Goal: Information Seeking & Learning: Learn about a topic

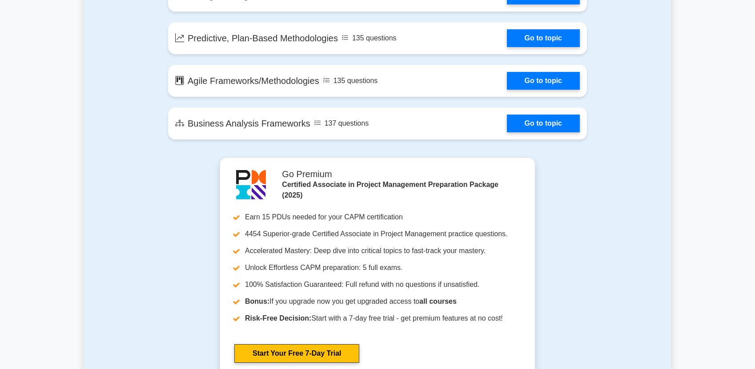
scroll to position [1980, 0]
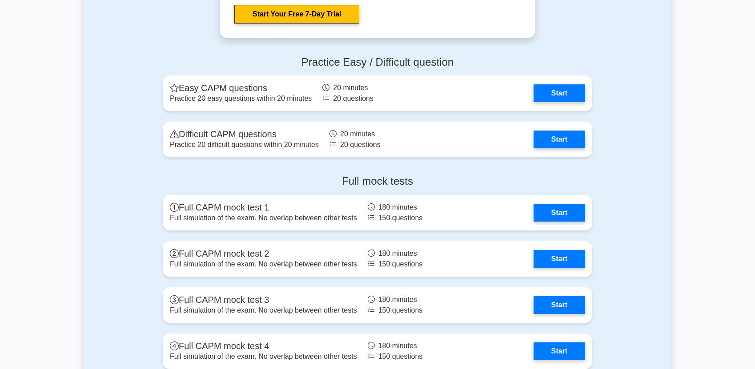
scroll to position [2214, 0]
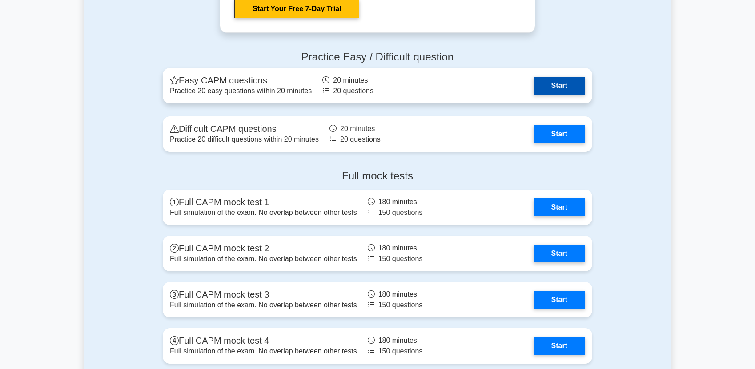
click at [556, 84] on link "Start" at bounding box center [559, 86] width 52 height 18
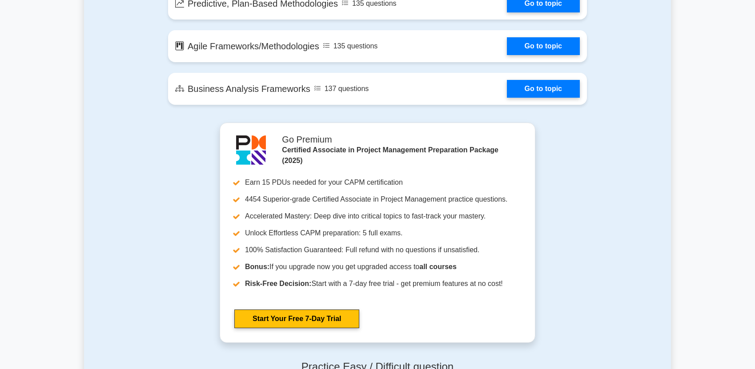
scroll to position [1884, 0]
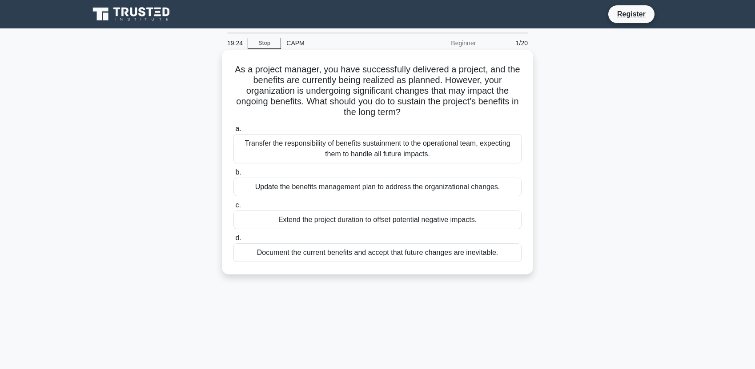
click at [302, 187] on div "Update the benefits management plan to address the organizational changes." at bounding box center [377, 187] width 288 height 19
click at [233, 176] on input "b. Update the benefits management plan to address the organizational changes." at bounding box center [233, 173] width 0 height 6
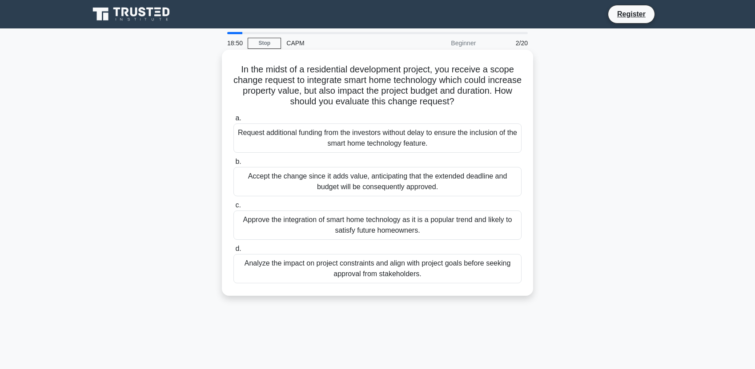
click at [276, 269] on div "Analyze the impact on project constraints and align with project goals before s…" at bounding box center [377, 268] width 288 height 29
click at [233, 252] on input "d. Analyze the impact on project constraints and align with project goals befor…" at bounding box center [233, 249] width 0 height 6
